Goal: Transaction & Acquisition: Obtain resource

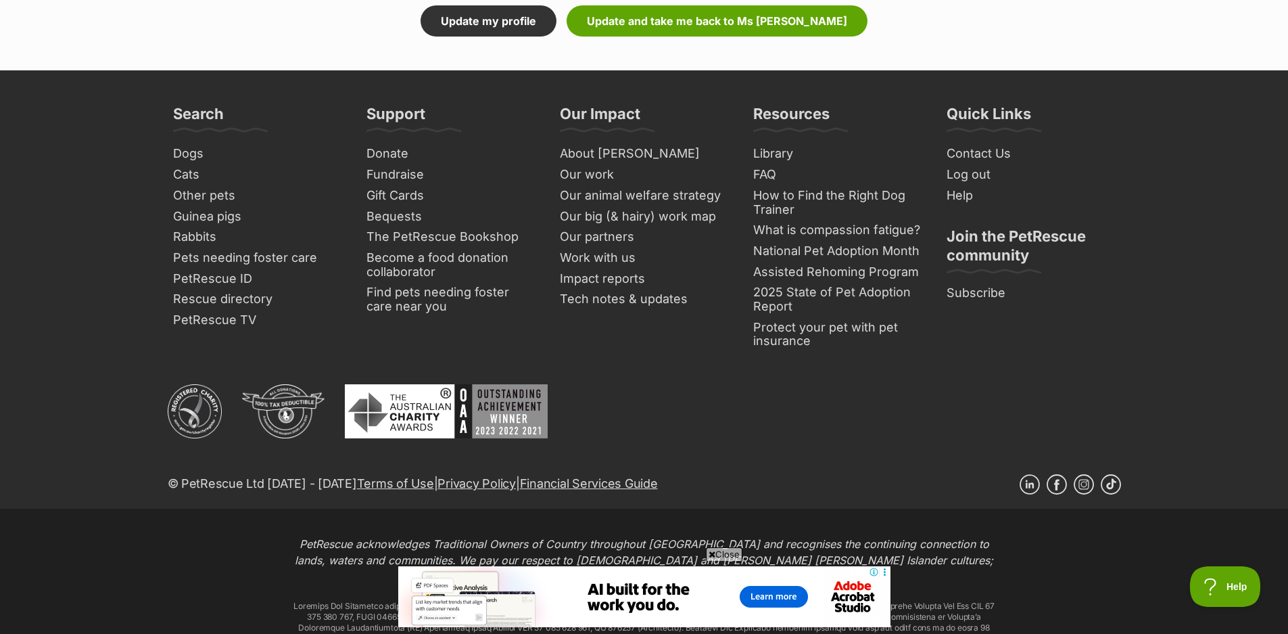
scroll to position [1623, 0]
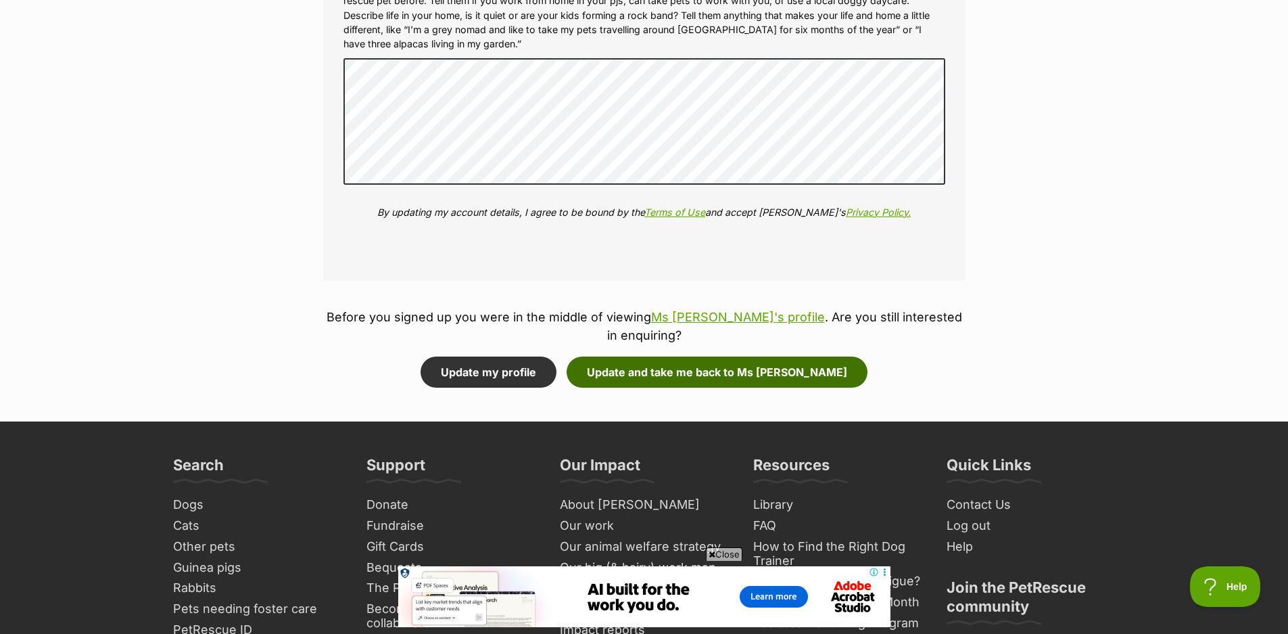
click at [666, 374] on button "Update and take me back to Ms B von Dobermann" at bounding box center [717, 371] width 301 height 31
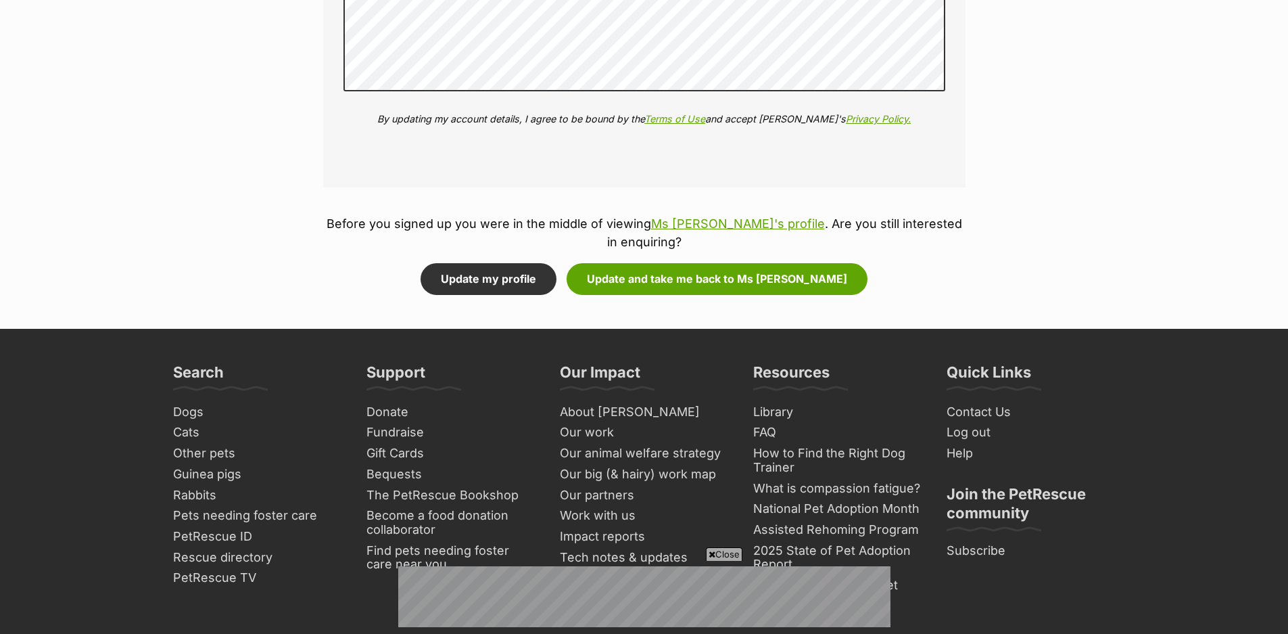
scroll to position [1826, 0]
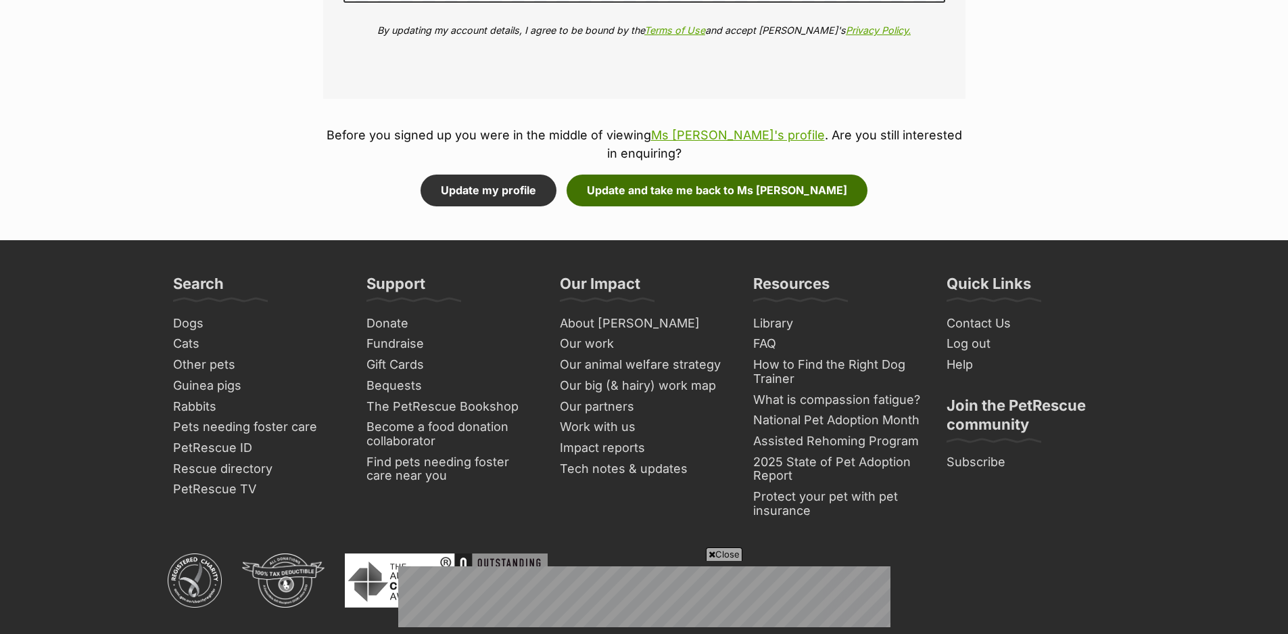
click at [640, 200] on button "Update and take me back to Ms B von Dobermann" at bounding box center [717, 189] width 301 height 31
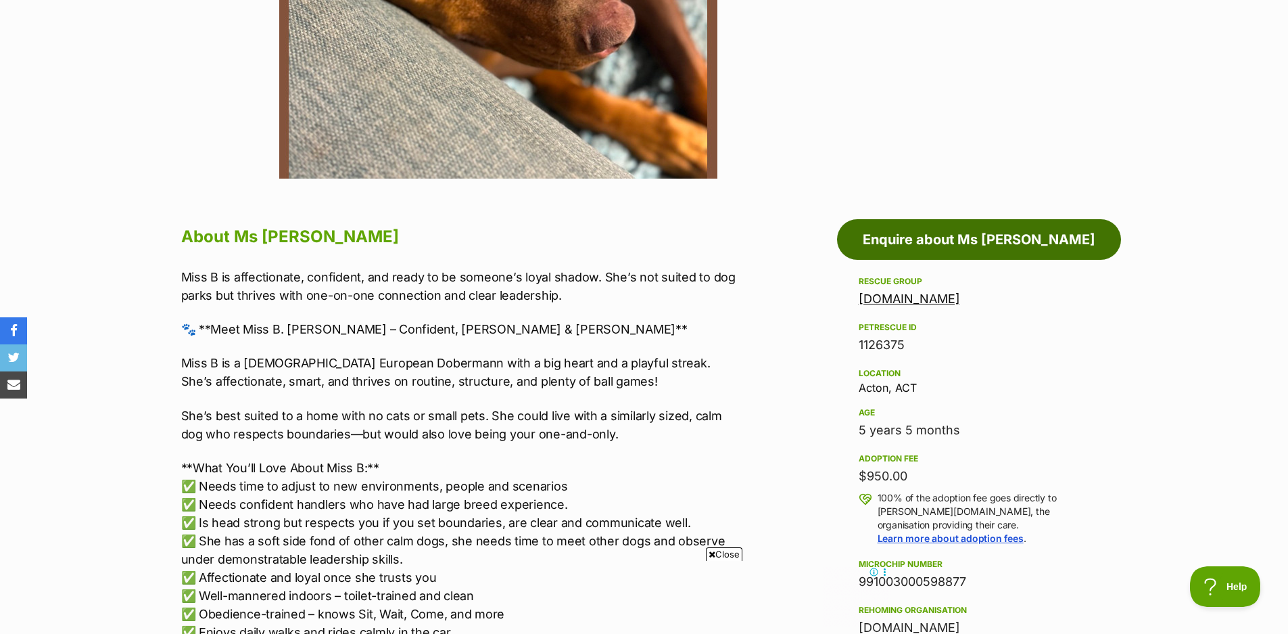
click at [996, 242] on link "Enquire about Ms [PERSON_NAME]" at bounding box center [979, 239] width 284 height 41
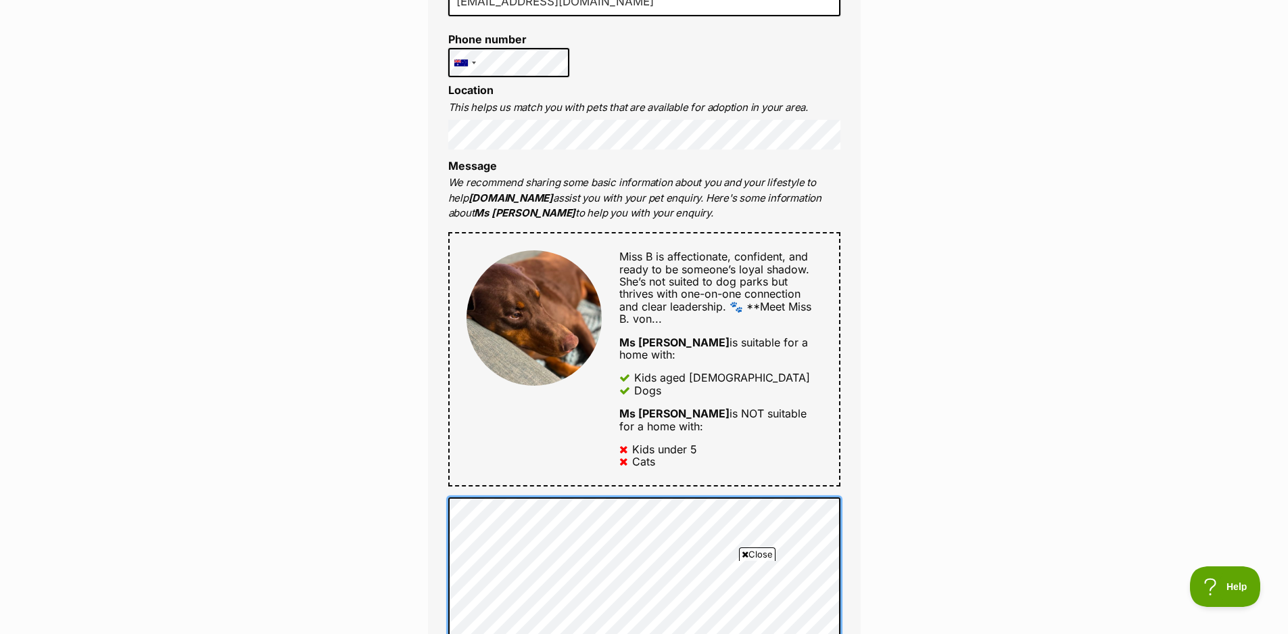
scroll to position [338, 0]
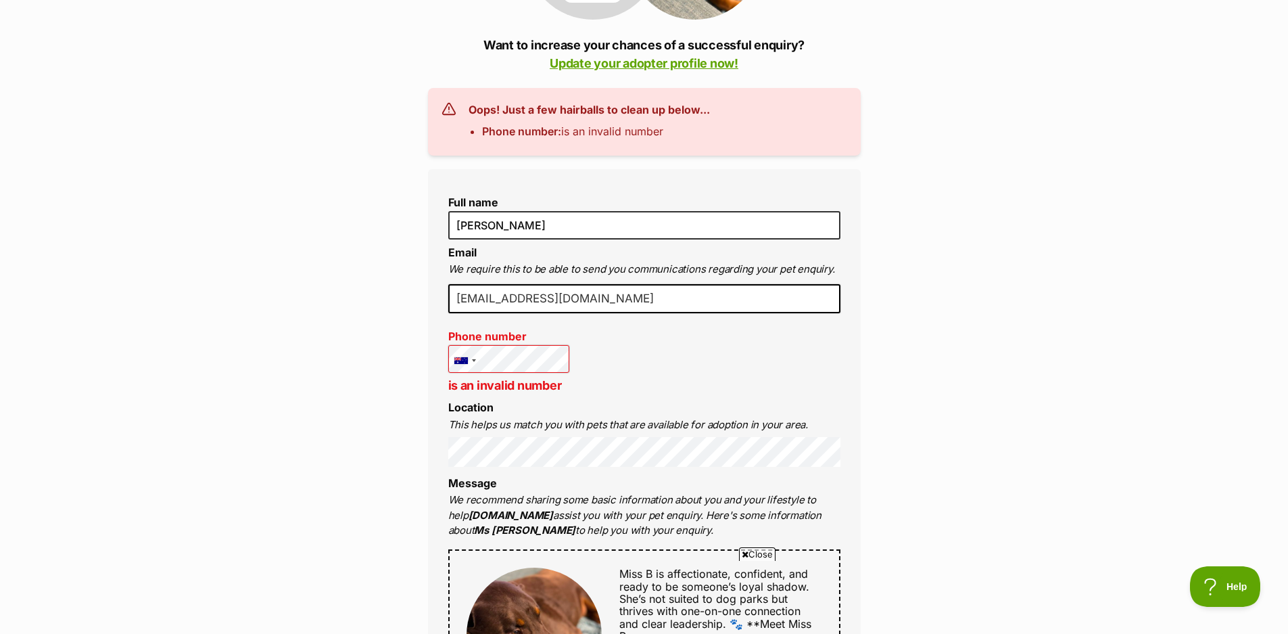
scroll to position [338, 0]
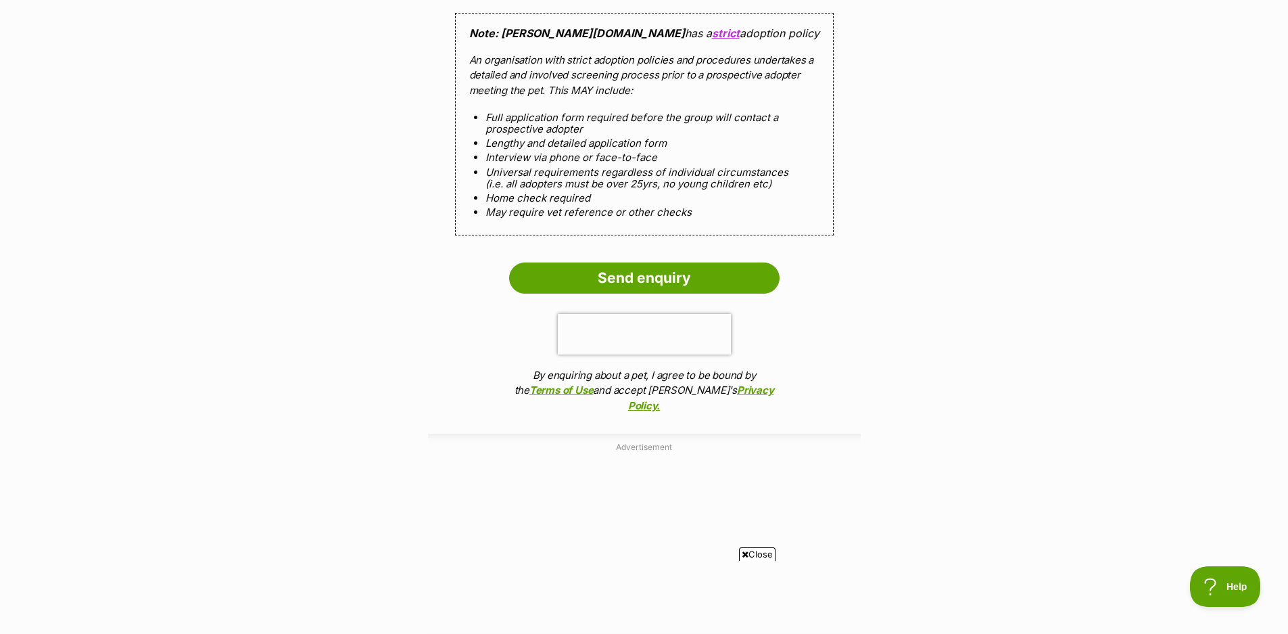
scroll to position [1488, 0]
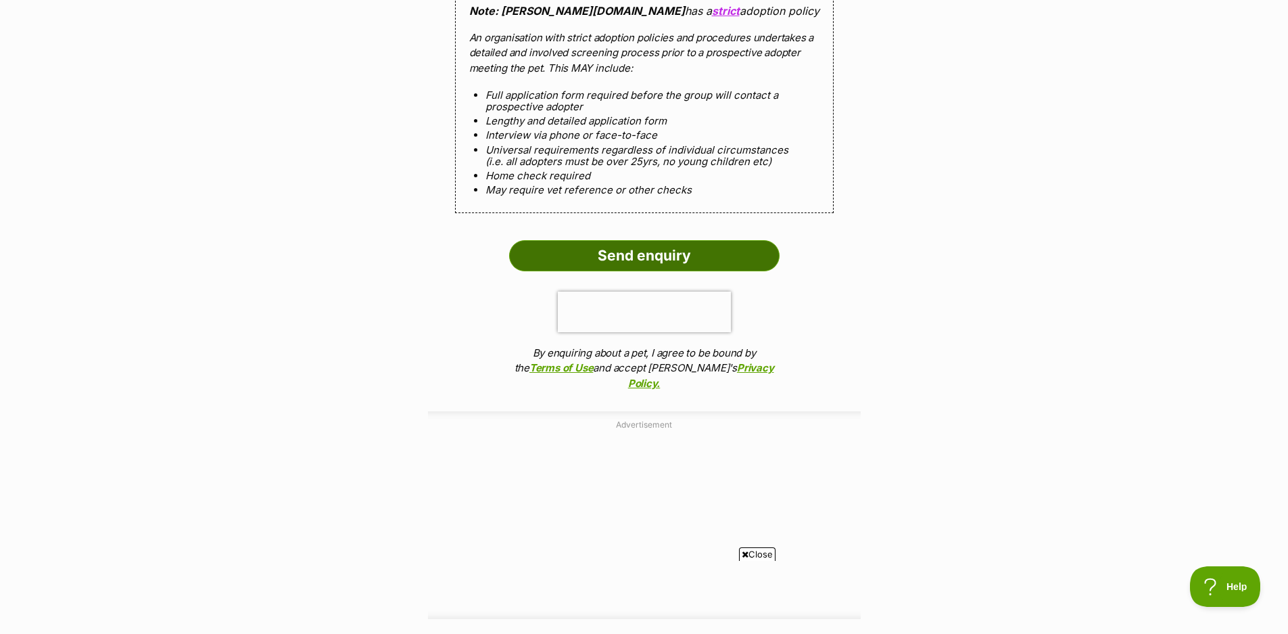
click at [649, 261] on input "Send enquiry" at bounding box center [644, 255] width 271 height 31
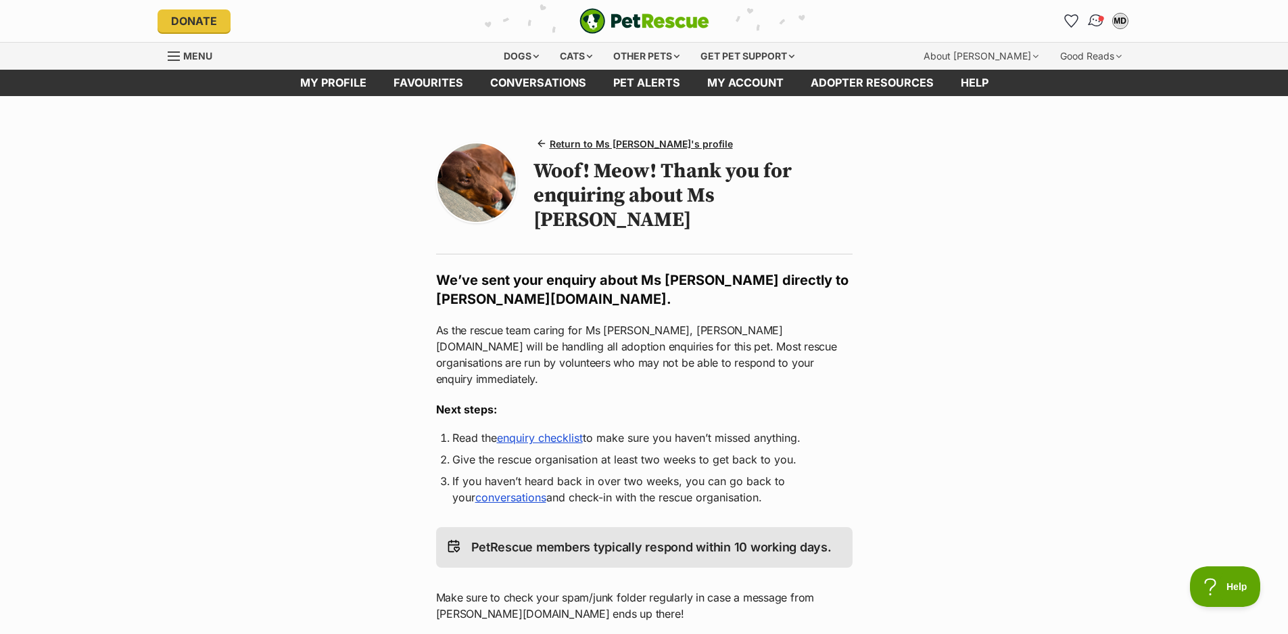
click at [1101, 27] on img "Conversations" at bounding box center [1096, 21] width 18 height 18
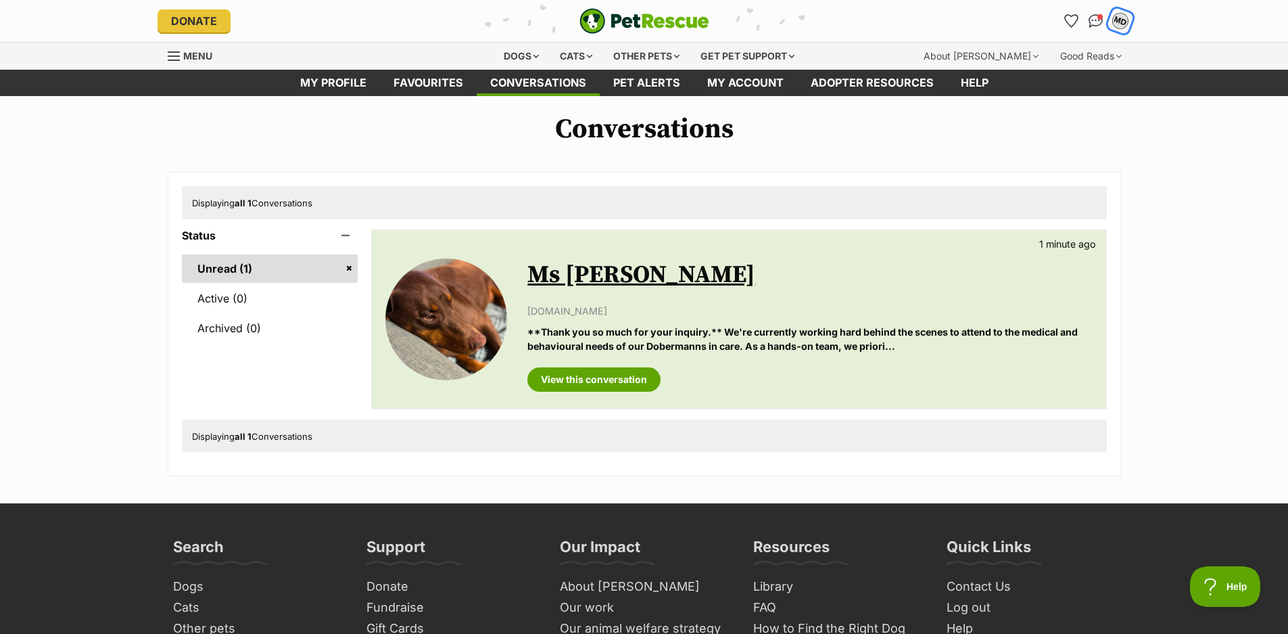
click at [1125, 24] on div "MD" at bounding box center [1121, 21] width 18 height 18
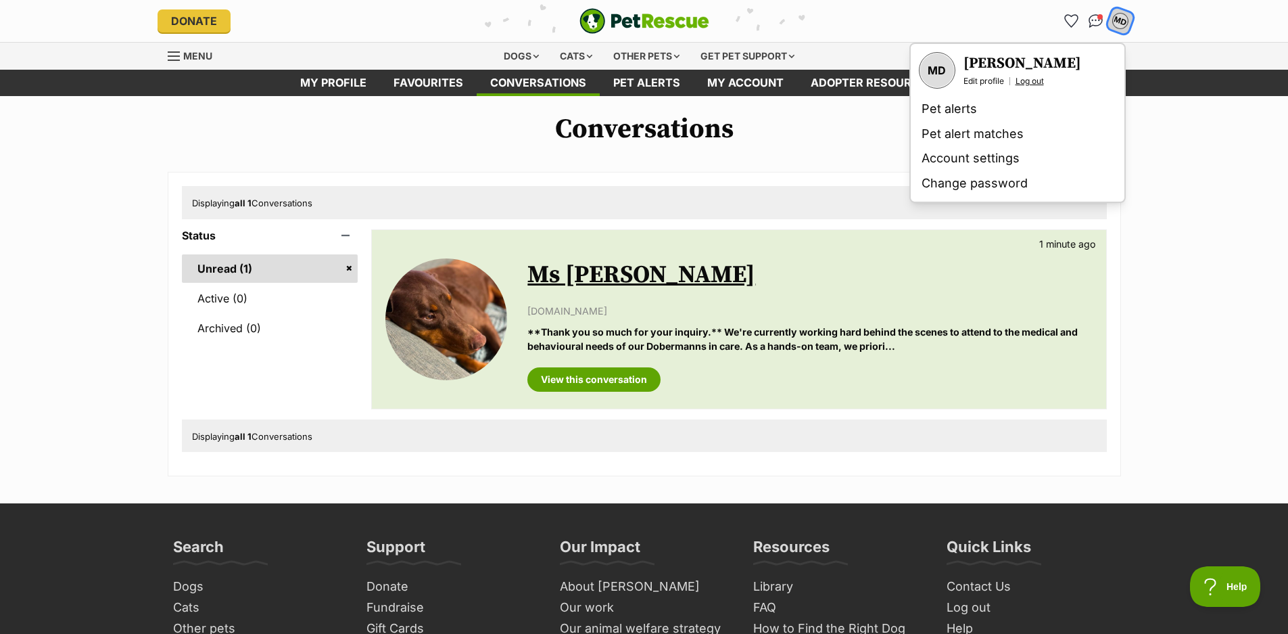
click at [1027, 80] on link "Log out" at bounding box center [1030, 81] width 28 height 11
